Goal: Transaction & Acquisition: Purchase product/service

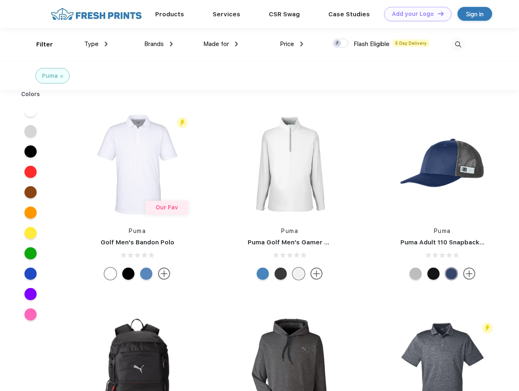
scroll to position [0, 0]
click at [415, 14] on link "Add your Logo Design Tool" at bounding box center [417, 14] width 67 height 14
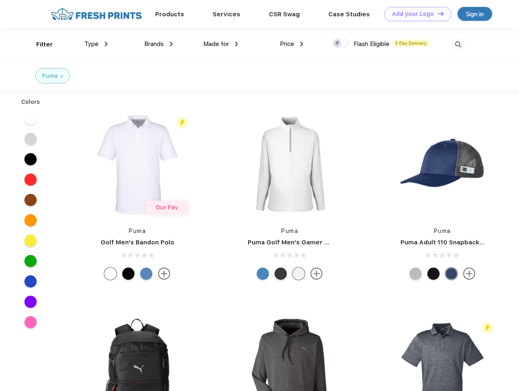
click at [0, 0] on div "Design Tool" at bounding box center [0, 0] width 0 height 0
click at [437, 13] on link "Add your Logo Design Tool" at bounding box center [417, 14] width 67 height 14
click at [39, 44] on div "Filter" at bounding box center [44, 44] width 17 height 9
click at [96, 44] on span "Type" at bounding box center [91, 43] width 14 height 7
click at [159, 44] on span "Brands" at bounding box center [154, 43] width 20 height 7
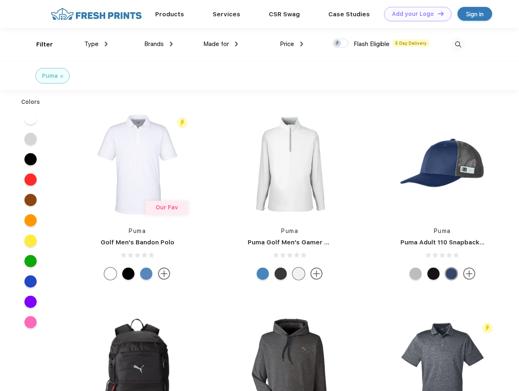
click at [221, 44] on span "Made for" at bounding box center [216, 43] width 26 height 7
click at [292, 44] on span "Price" at bounding box center [287, 43] width 14 height 7
click at [341, 44] on div at bounding box center [341, 43] width 16 height 9
click at [338, 44] on input "checkbox" at bounding box center [335, 40] width 5 height 5
click at [458, 44] on img at bounding box center [458, 44] width 13 height 13
